Goal: Check status: Check status

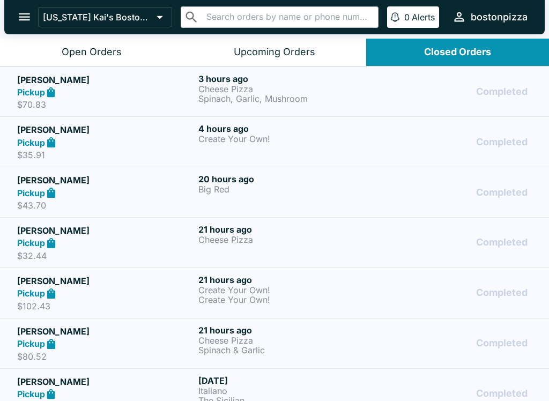
click at [74, 48] on div "Open Orders" at bounding box center [92, 52] width 60 height 12
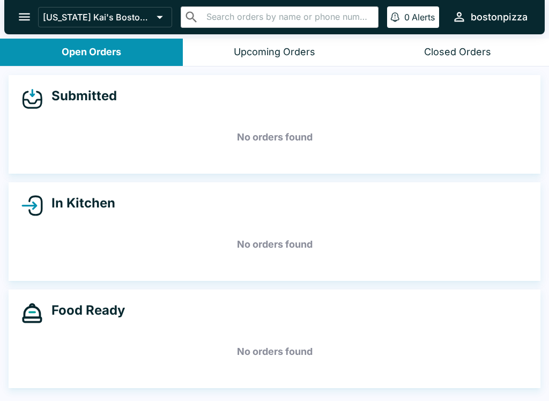
click at [34, 16] on button "open drawer" at bounding box center [24, 16] width 27 height 27
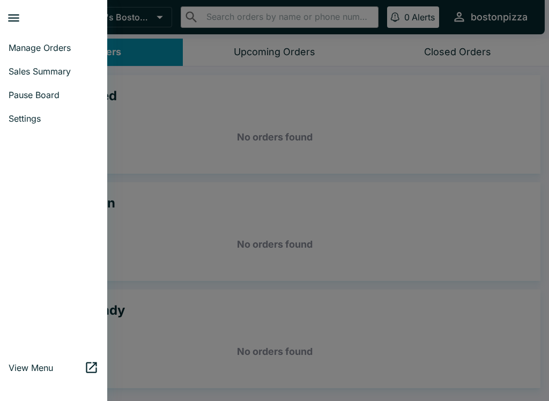
click at [58, 61] on link "Sales Summary" at bounding box center [53, 72] width 107 height 24
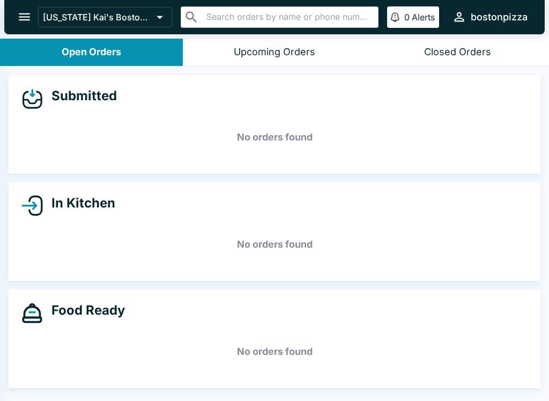
select select "03:00"
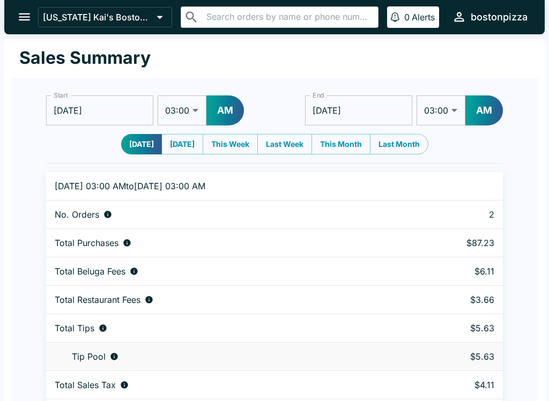
click at [21, 19] on icon "open drawer" at bounding box center [24, 17] width 14 height 14
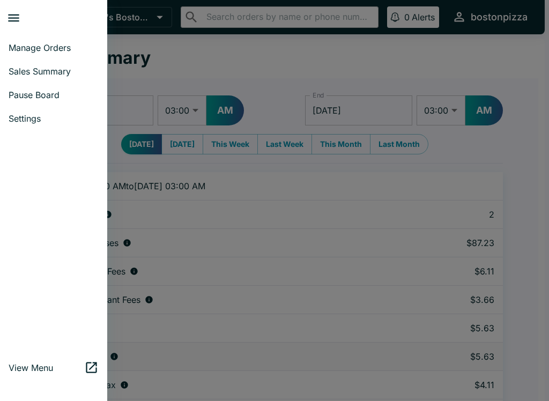
click at [40, 50] on span "Manage Orders" at bounding box center [54, 47] width 90 height 11
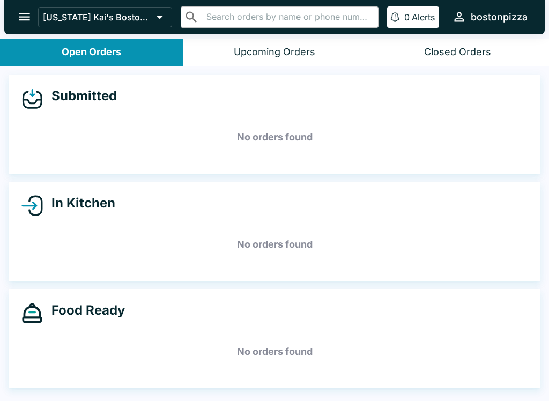
click at [240, 65] on button "Upcoming Orders" at bounding box center [274, 52] width 183 height 27
